Goal: Task Accomplishment & Management: Manage account settings

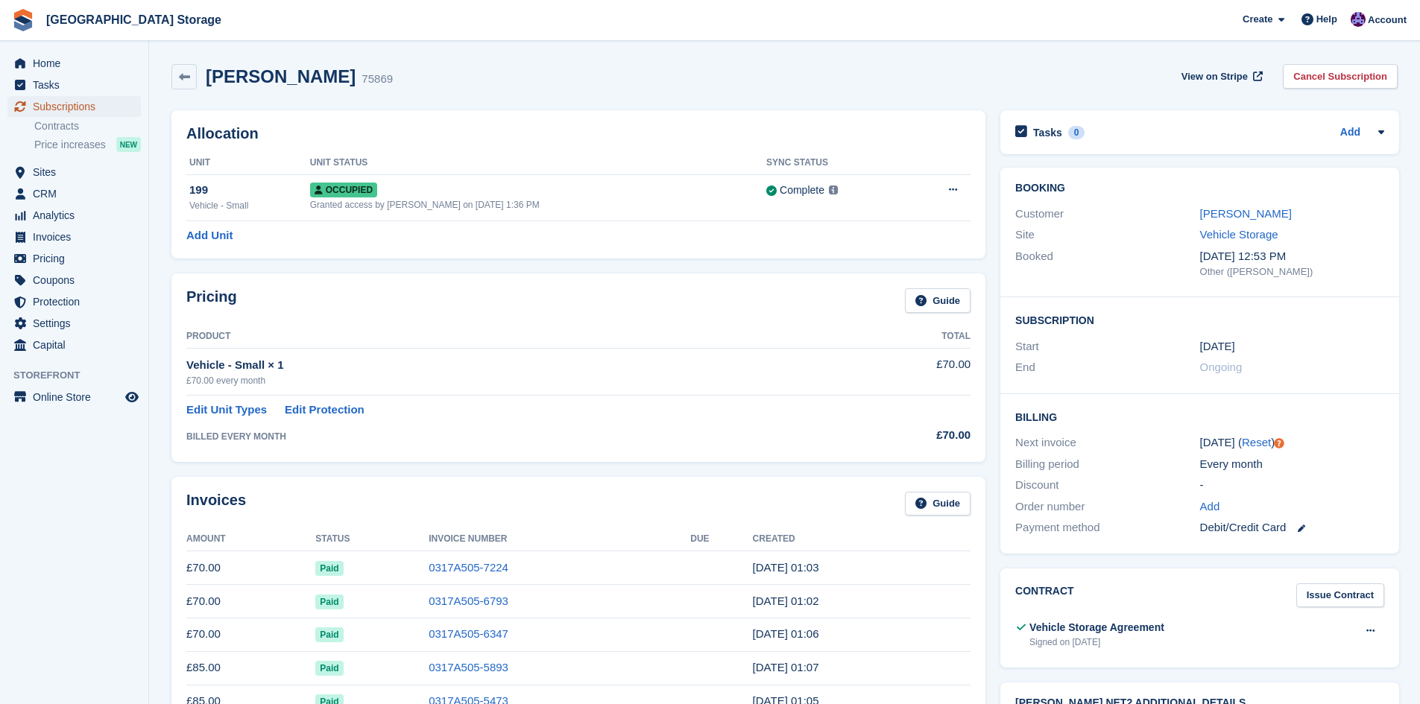
click at [74, 105] on span "Subscriptions" at bounding box center [77, 106] width 89 height 21
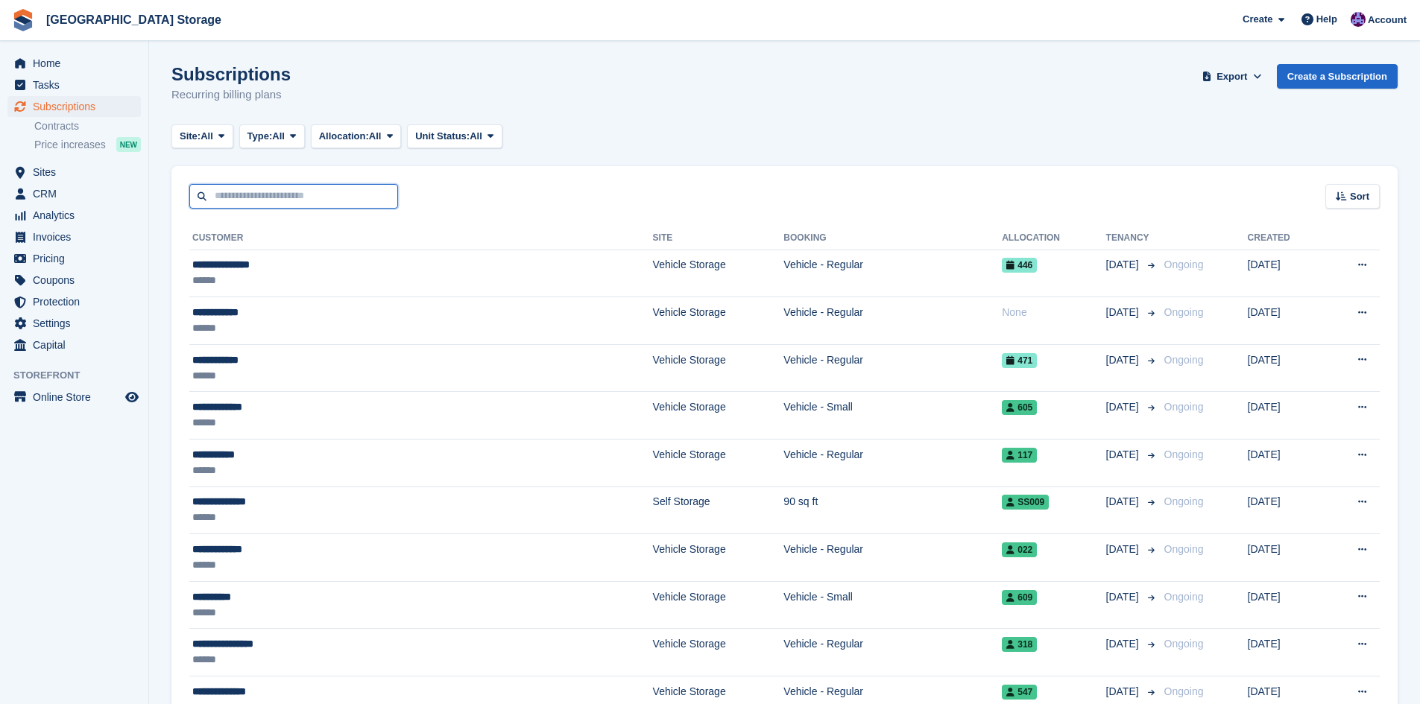
click at [358, 205] on input "text" at bounding box center [293, 196] width 209 height 25
type input "****"
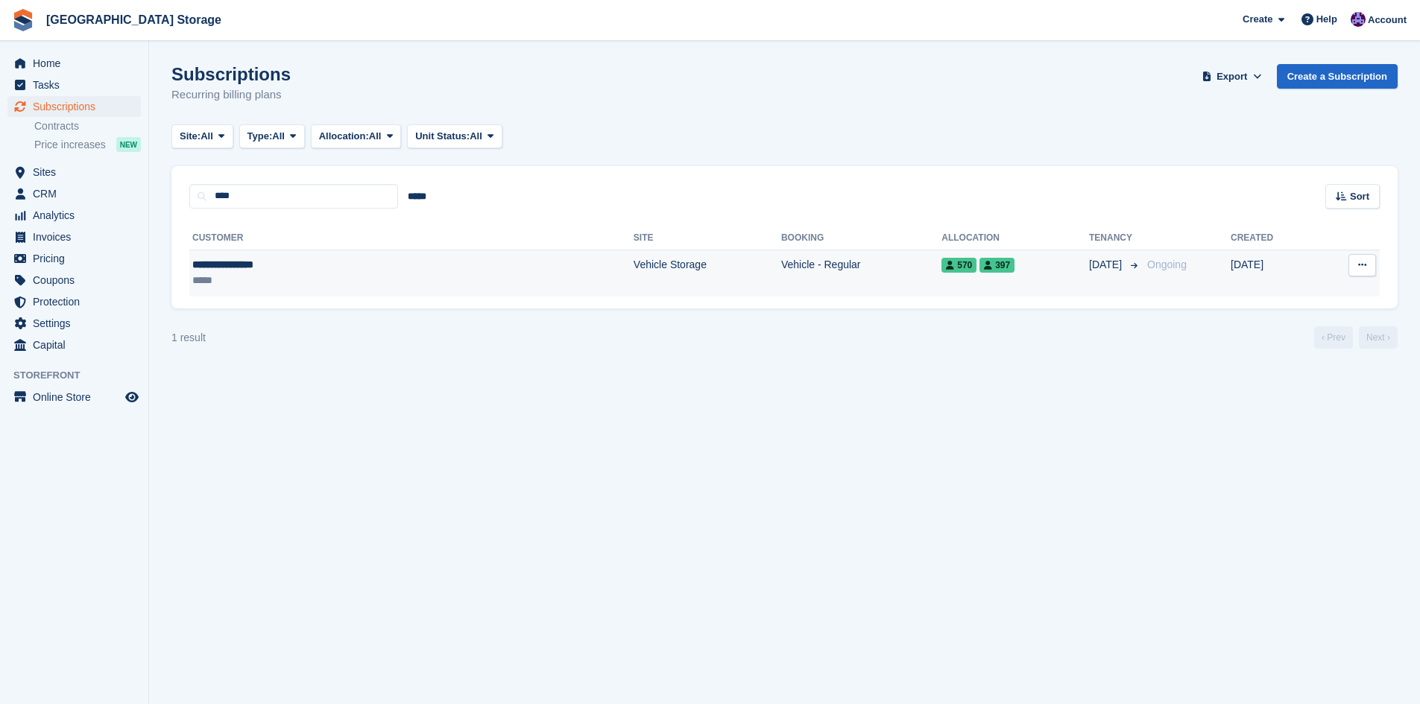
click at [782, 269] on td "Vehicle - Regular" at bounding box center [861, 273] width 160 height 47
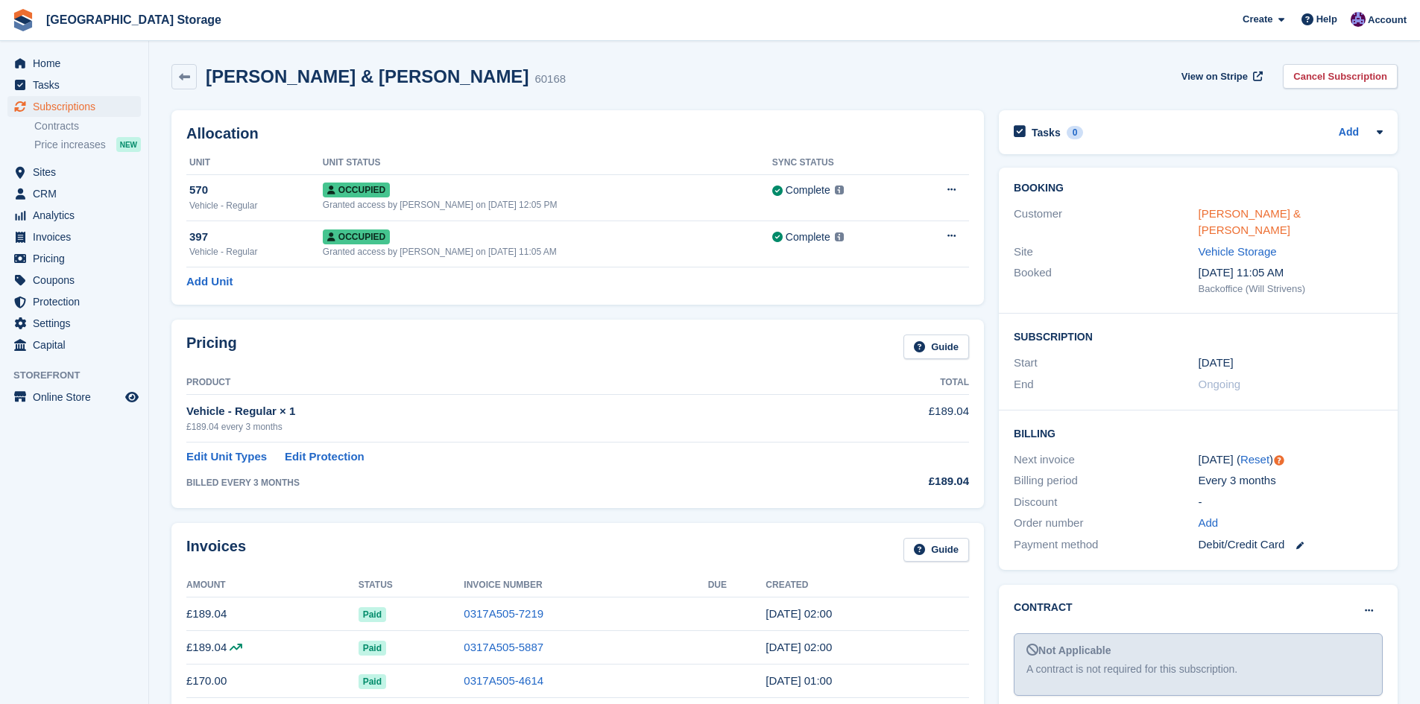
click at [1275, 219] on link "[PERSON_NAME] & [PERSON_NAME]" at bounding box center [1249, 222] width 103 height 30
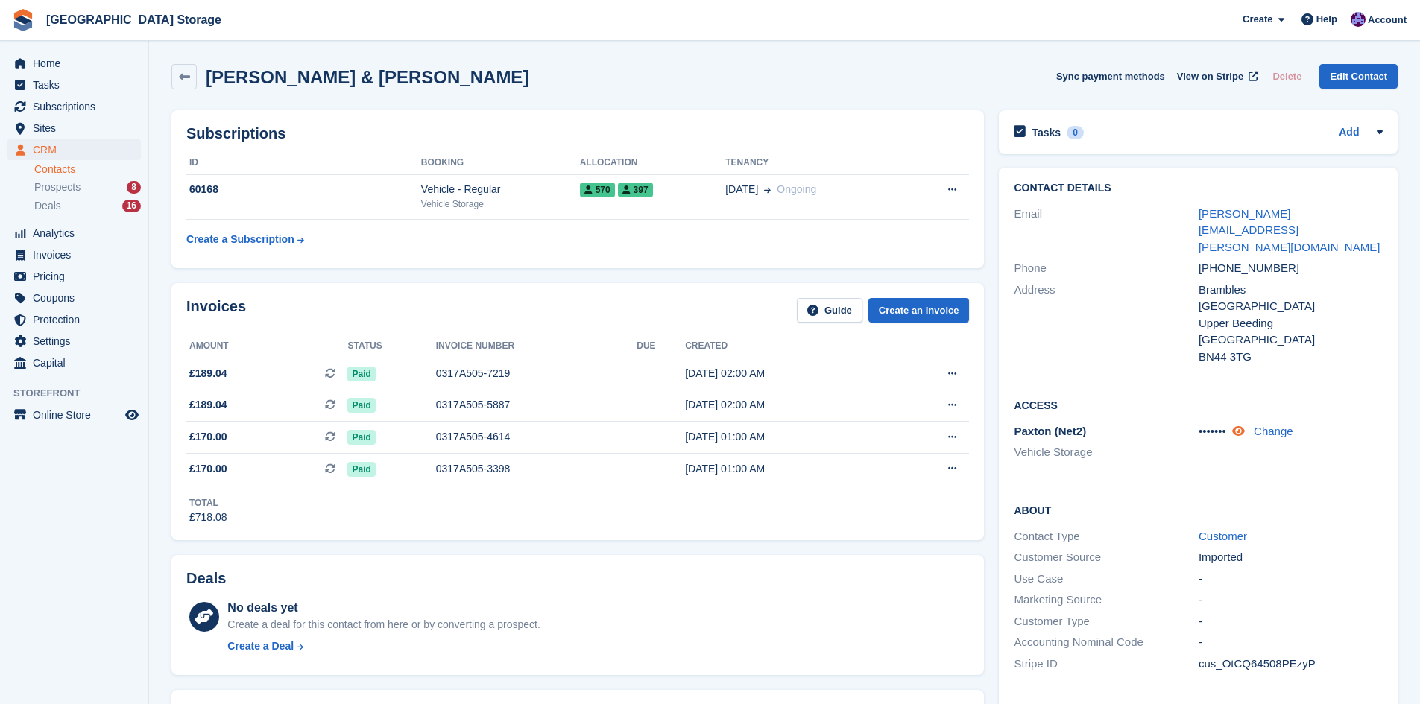
click at [1240, 426] on icon at bounding box center [1238, 431] width 13 height 11
